Goal: Navigation & Orientation: Find specific page/section

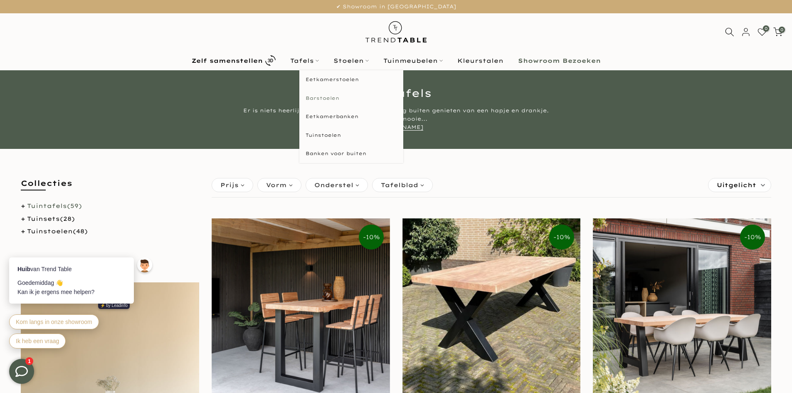
click at [326, 96] on link "Barstoelen" at bounding box center [351, 98] width 104 height 19
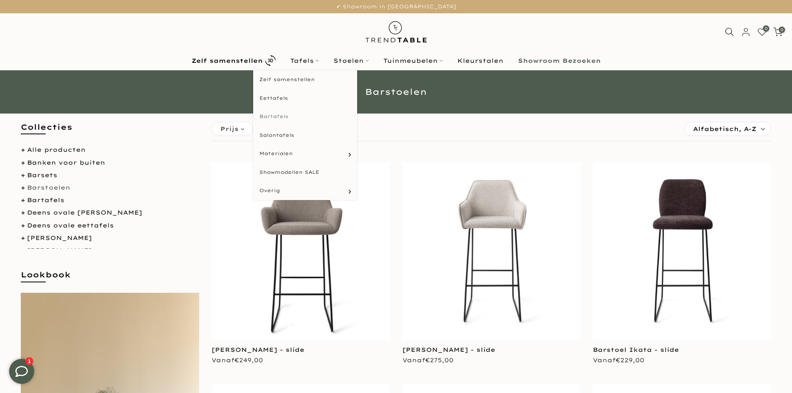
click at [274, 117] on link "Bartafels" at bounding box center [305, 116] width 104 height 19
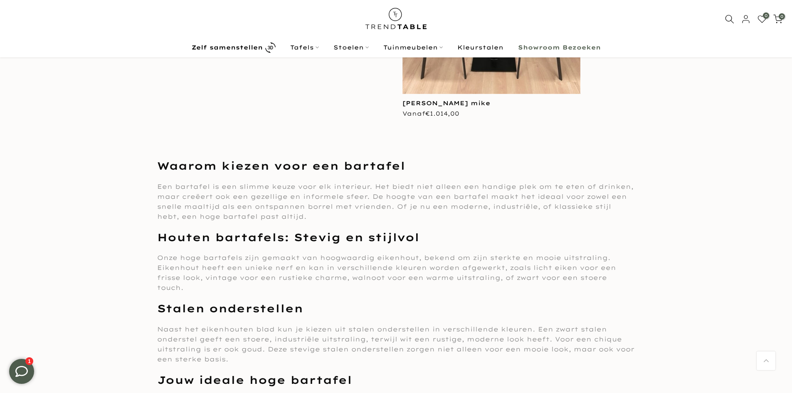
scroll to position [126, 0]
